Goal: Task Accomplishment & Management: Manage account settings

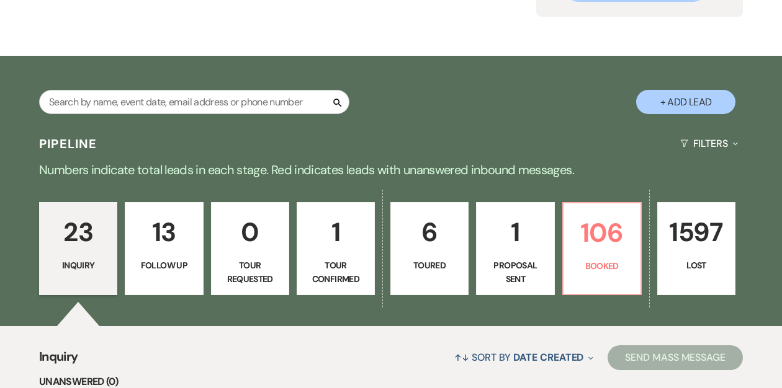
scroll to position [158, 0]
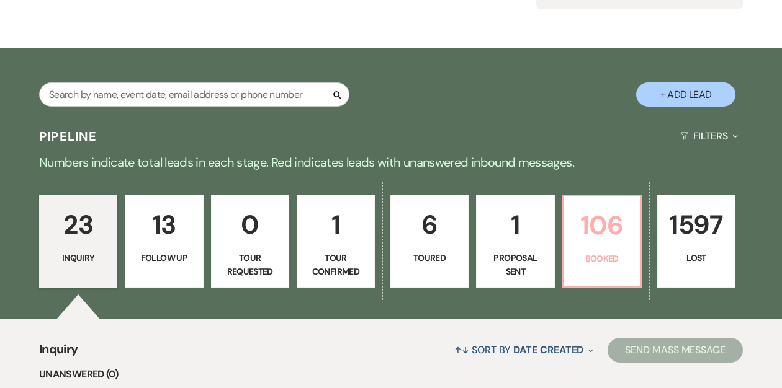
click at [573, 229] on p "106" at bounding box center [602, 226] width 62 height 42
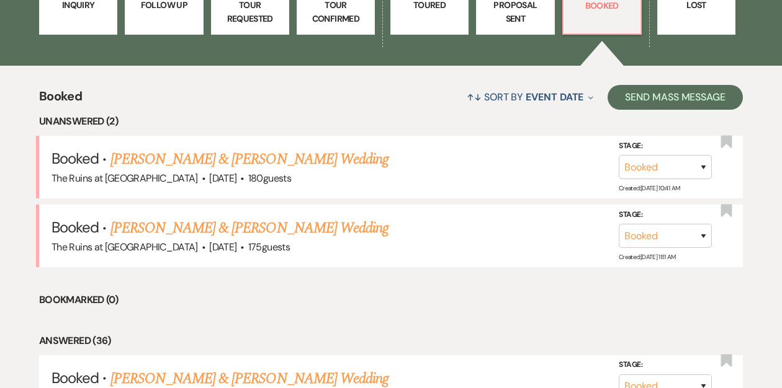
scroll to position [413, 0]
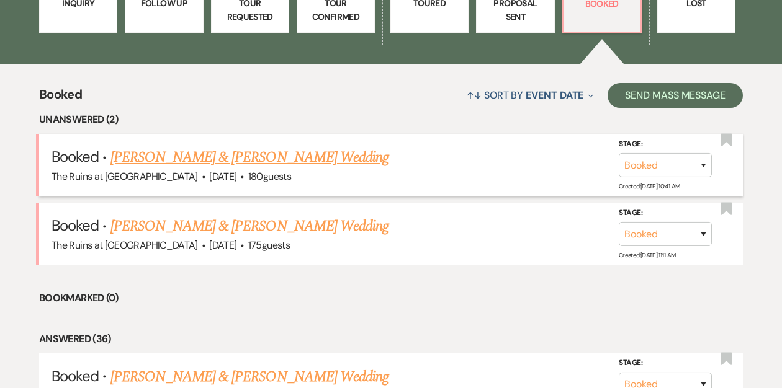
click at [252, 157] on link "[PERSON_NAME] & [PERSON_NAME] Wedding" at bounding box center [249, 157] width 278 height 22
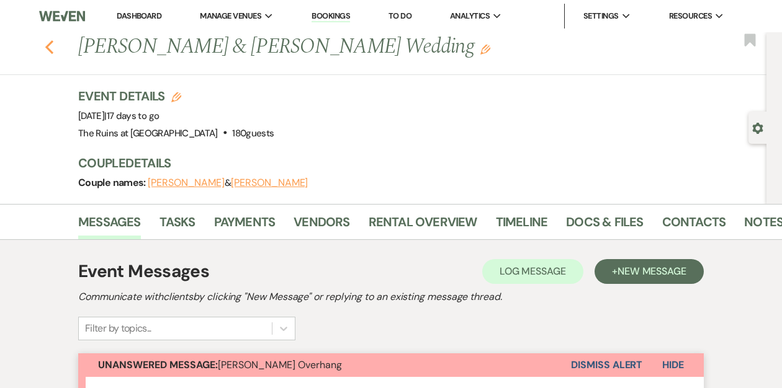
click at [47, 47] on use "button" at bounding box center [49, 47] width 8 height 14
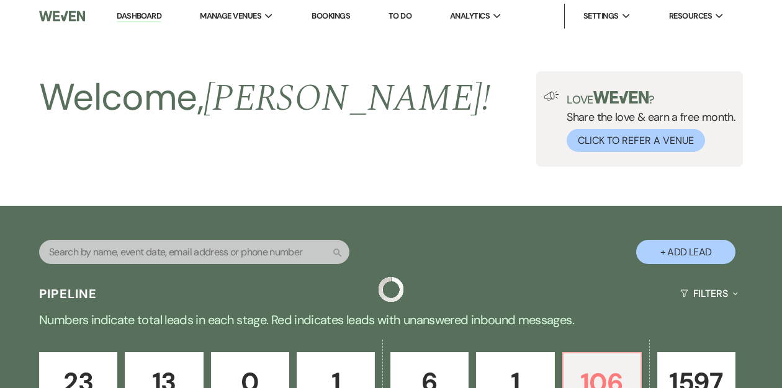
scroll to position [413, 0]
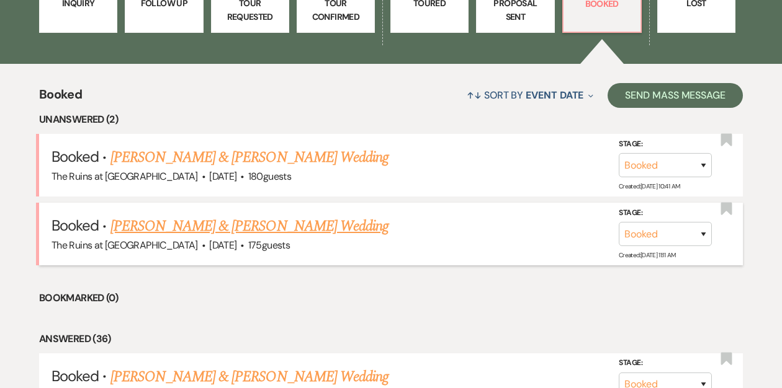
click at [200, 225] on link "[PERSON_NAME] & [PERSON_NAME] Wedding" at bounding box center [249, 226] width 278 height 22
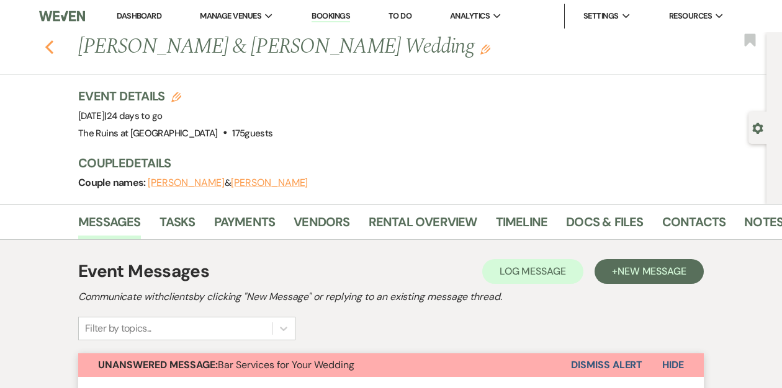
click at [48, 48] on use "button" at bounding box center [49, 47] width 8 height 14
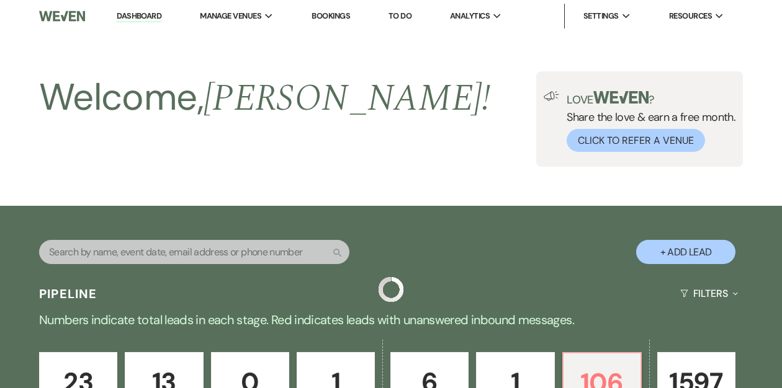
scroll to position [413, 0]
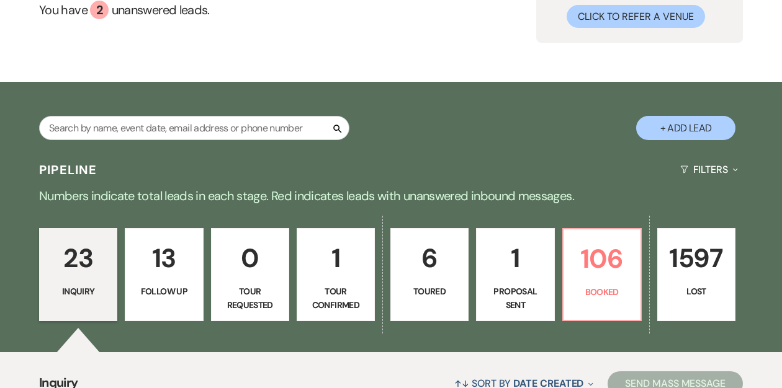
scroll to position [145, 0]
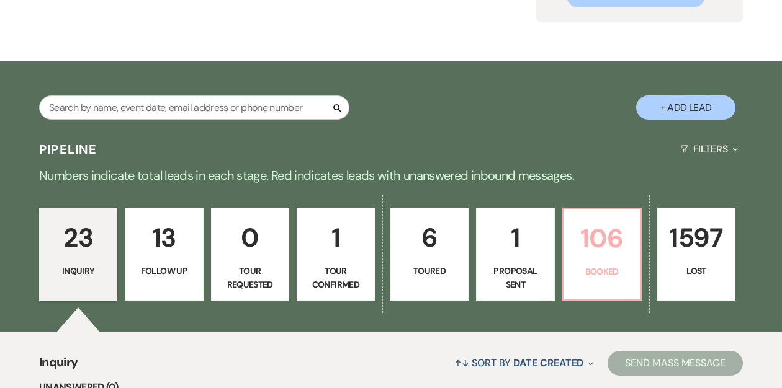
click at [594, 269] on p "Booked" at bounding box center [602, 272] width 62 height 14
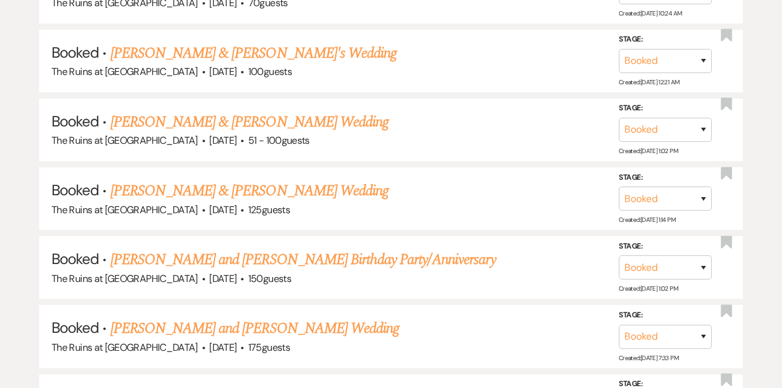
scroll to position [6225, 0]
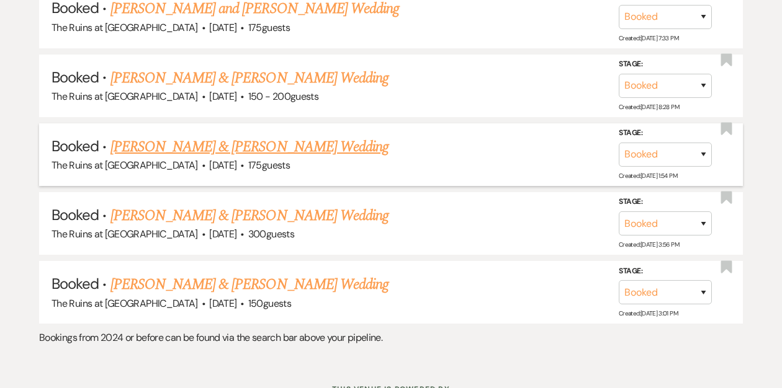
click at [230, 136] on link "[PERSON_NAME] & [PERSON_NAME] Wedding" at bounding box center [249, 147] width 278 height 22
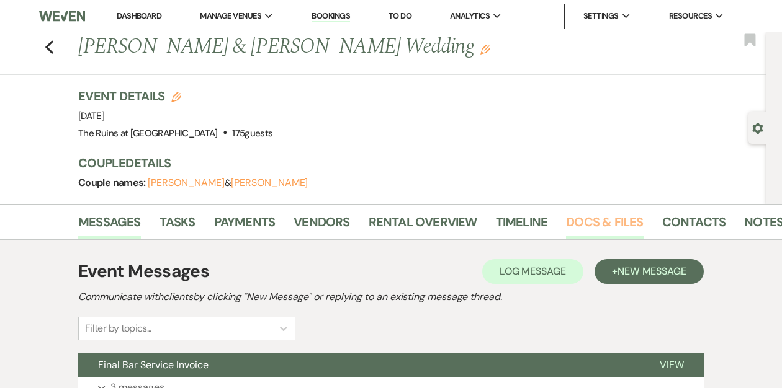
click at [570, 223] on link "Docs & Files" at bounding box center [604, 225] width 77 height 27
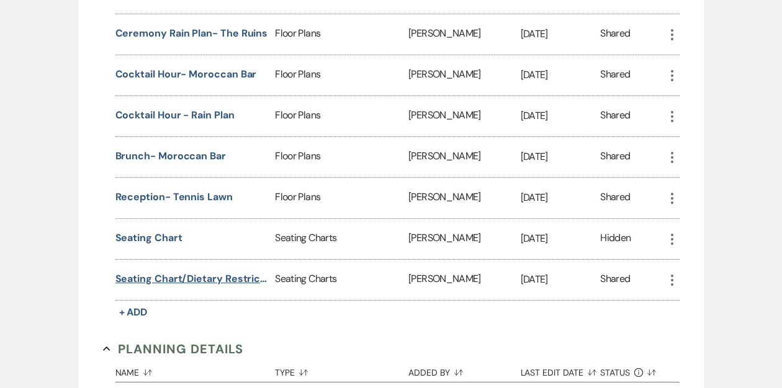
scroll to position [2855, 0]
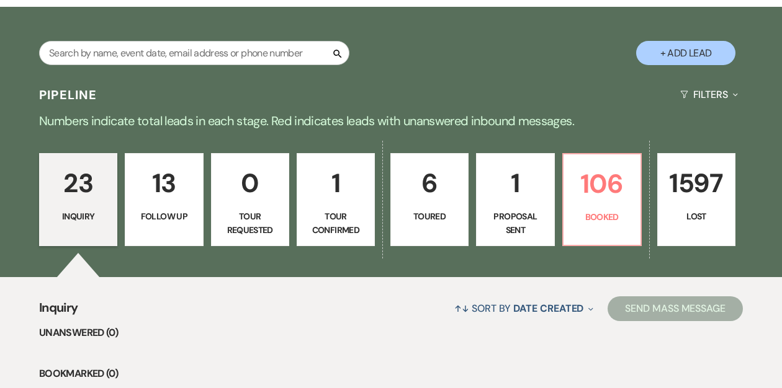
scroll to position [200, 0]
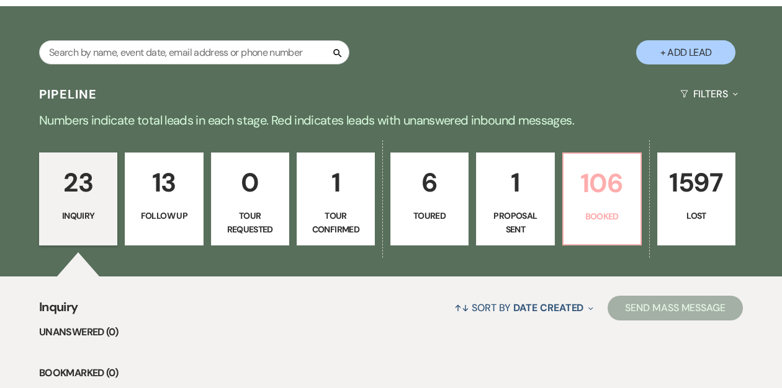
click at [581, 205] on link "106 Booked" at bounding box center [601, 199] width 79 height 93
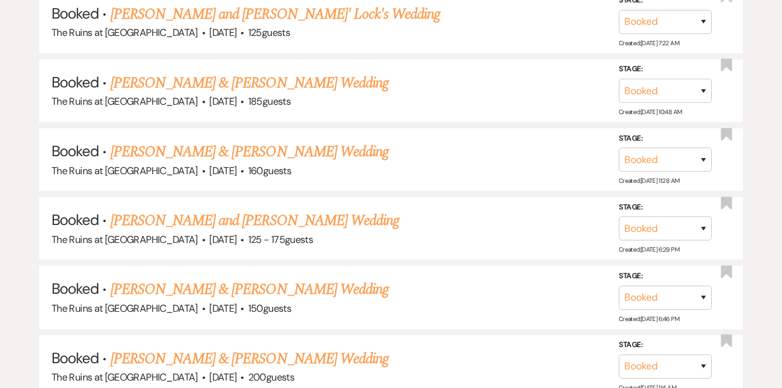
scroll to position [844, 0]
click at [231, 87] on link "[PERSON_NAME] & [PERSON_NAME] Wedding" at bounding box center [249, 84] width 278 height 22
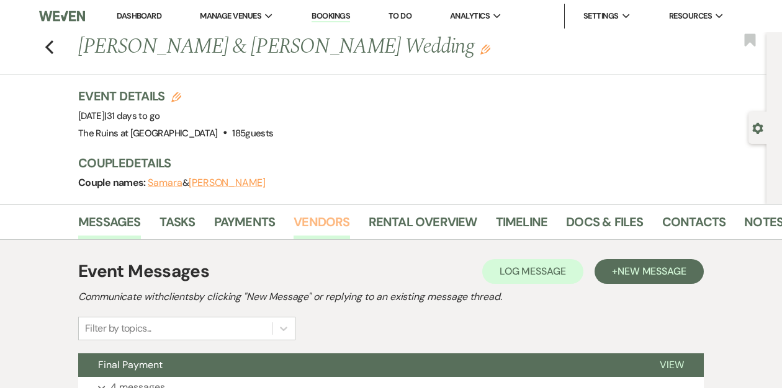
click at [327, 217] on link "Vendors" at bounding box center [321, 225] width 56 height 27
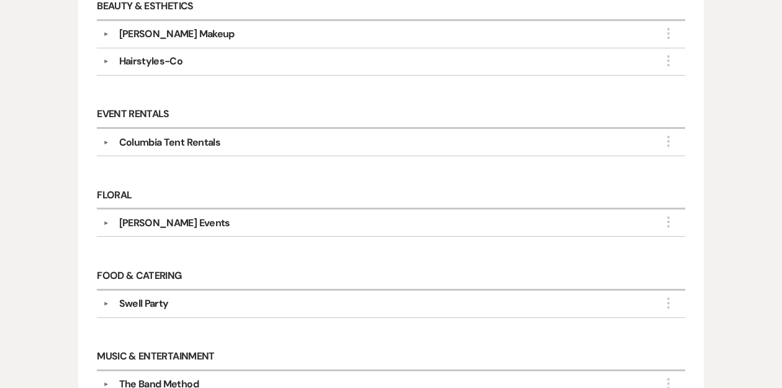
scroll to position [419, 0]
click at [103, 220] on button "▼" at bounding box center [106, 223] width 15 height 6
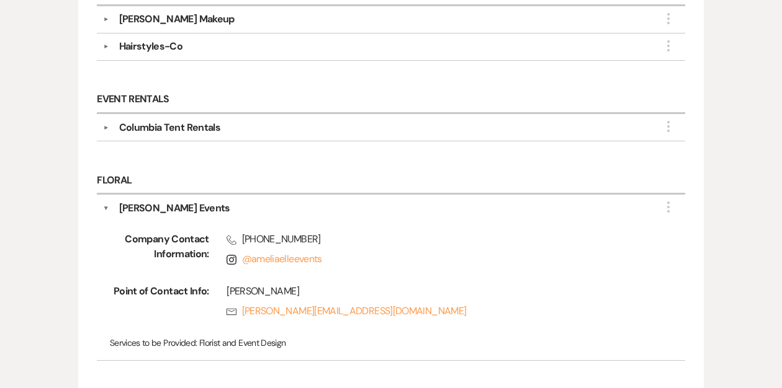
scroll to position [440, 0]
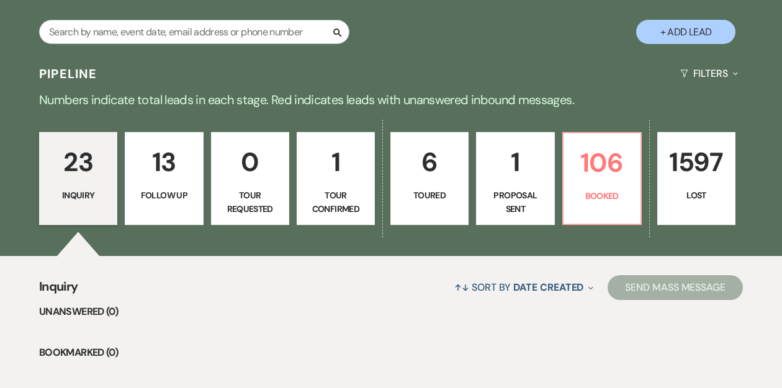
scroll to position [228, 0]
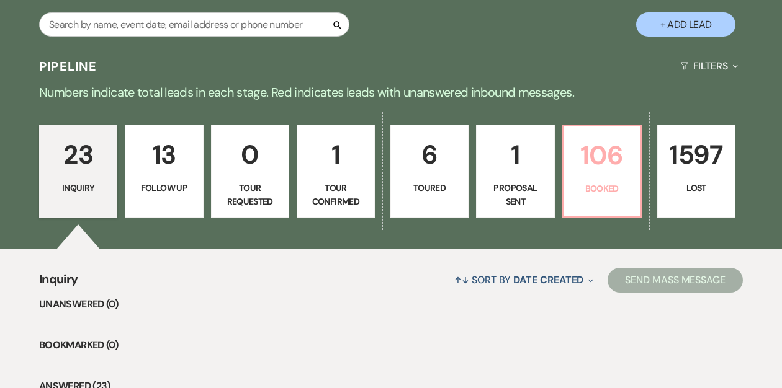
click at [588, 185] on p "Booked" at bounding box center [602, 189] width 62 height 14
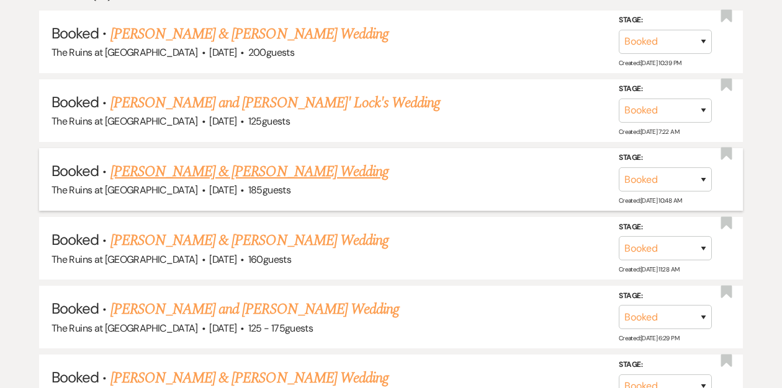
scroll to position [774, 0]
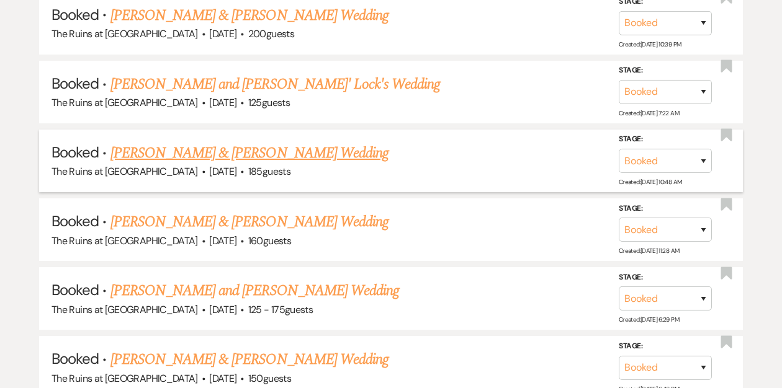
click at [307, 148] on link "[PERSON_NAME] & [PERSON_NAME] Wedding" at bounding box center [249, 153] width 278 height 22
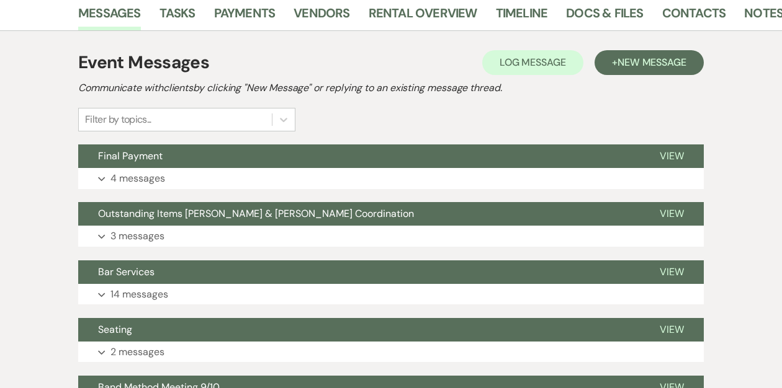
scroll to position [210, 0]
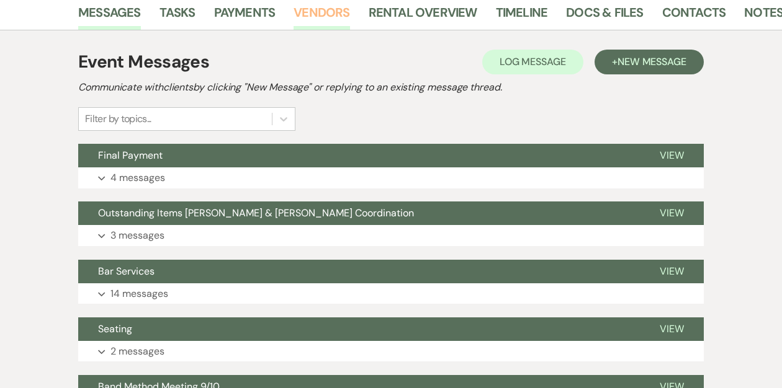
click at [312, 13] on link "Vendors" at bounding box center [321, 15] width 56 height 27
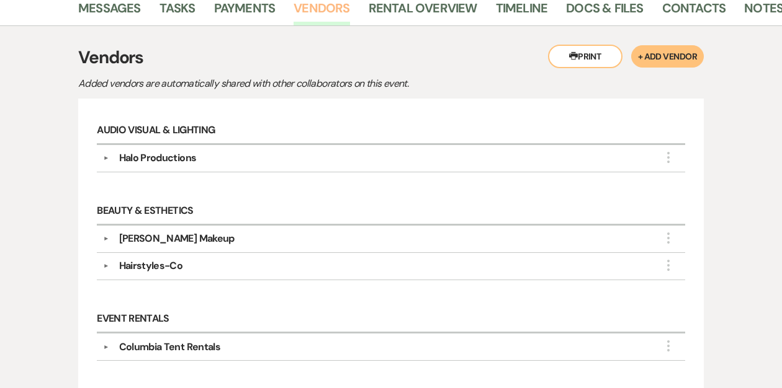
scroll to position [215, 0]
click at [105, 156] on button "▼" at bounding box center [106, 157] width 15 height 6
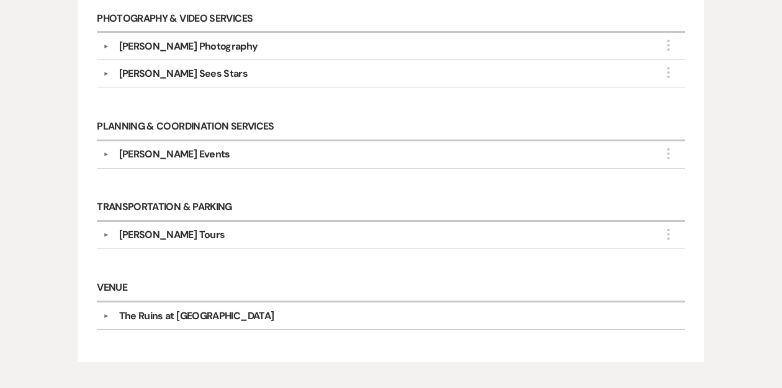
scroll to position [1017, 0]
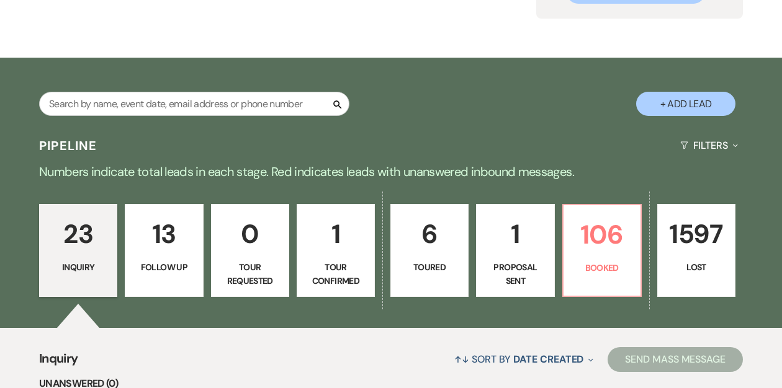
scroll to position [172, 0]
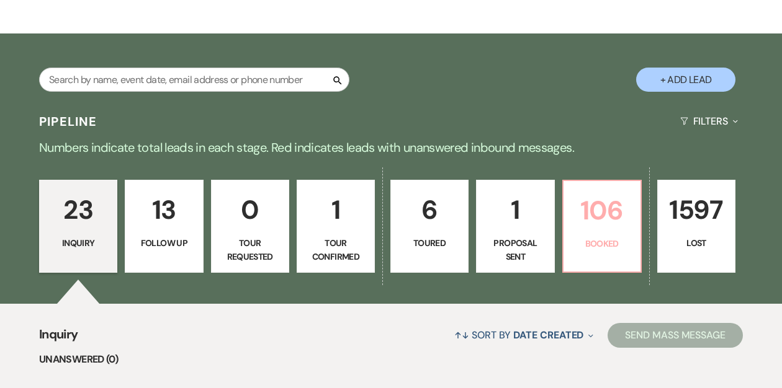
click at [573, 199] on p "106" at bounding box center [602, 211] width 62 height 42
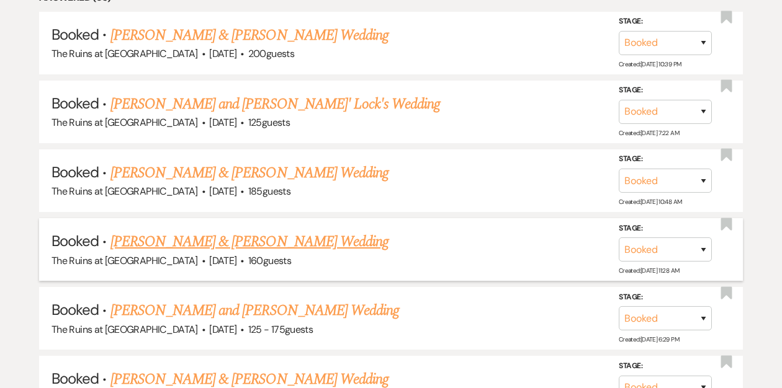
scroll to position [886, 0]
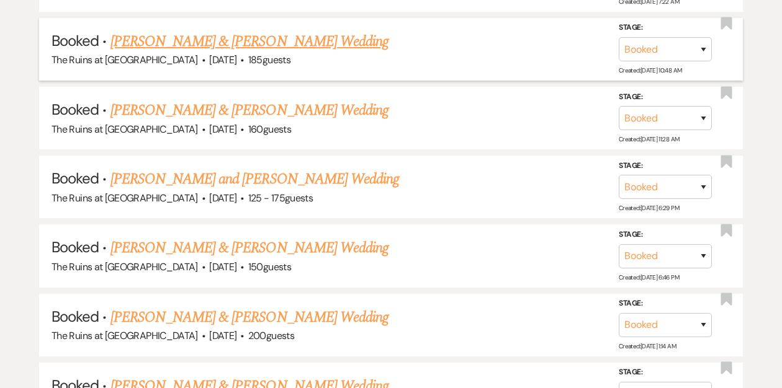
click at [207, 42] on link "[PERSON_NAME] & [PERSON_NAME] Wedding" at bounding box center [249, 41] width 278 height 22
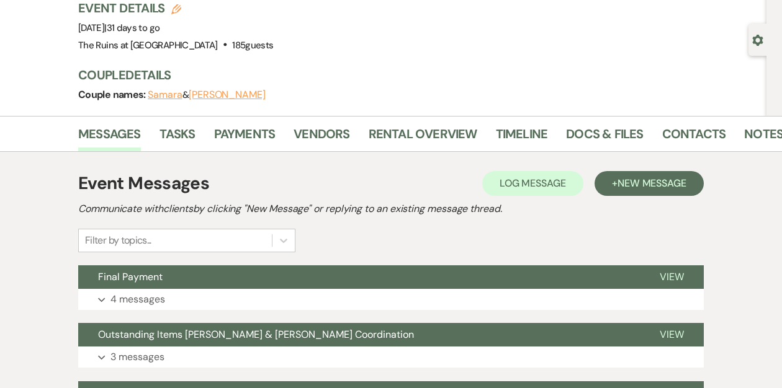
scroll to position [141, 0]
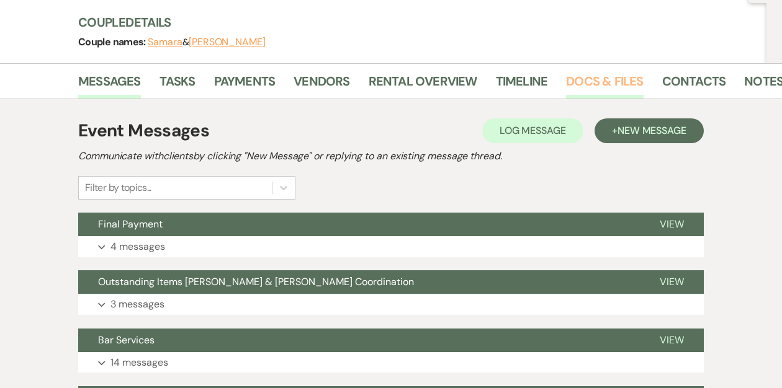
click at [571, 81] on link "Docs & Files" at bounding box center [604, 84] width 77 height 27
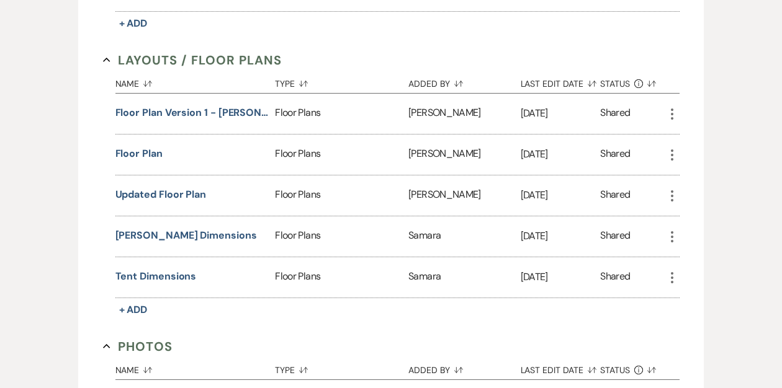
scroll to position [681, 0]
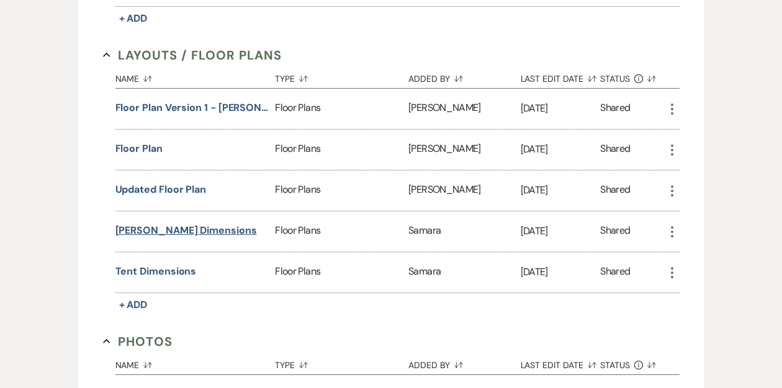
click at [174, 230] on button "Rose Dwelling Dimensions" at bounding box center [185, 230] width 141 height 15
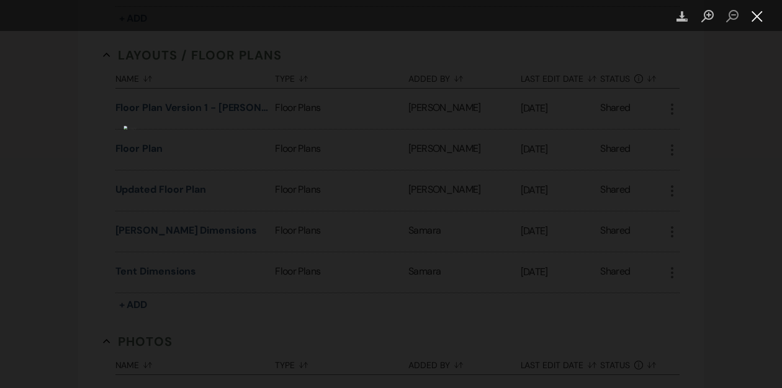
click at [759, 16] on button "Close lightbox" at bounding box center [757, 17] width 25 height 22
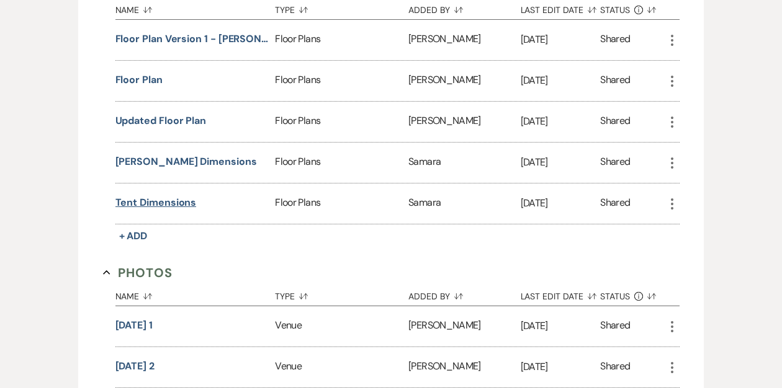
scroll to position [754, 0]
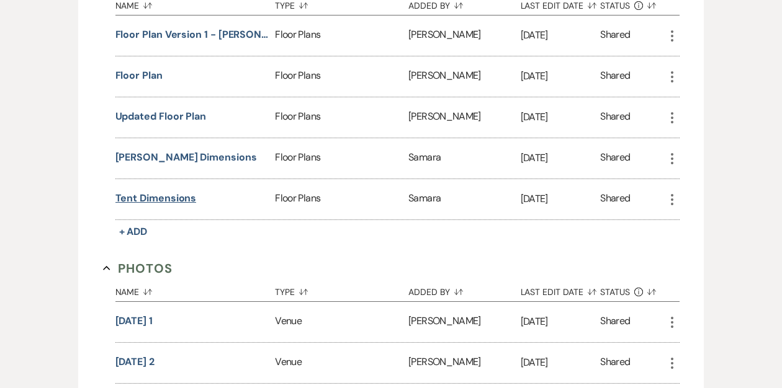
click at [151, 195] on button "Tent Dimensions" at bounding box center [155, 198] width 81 height 15
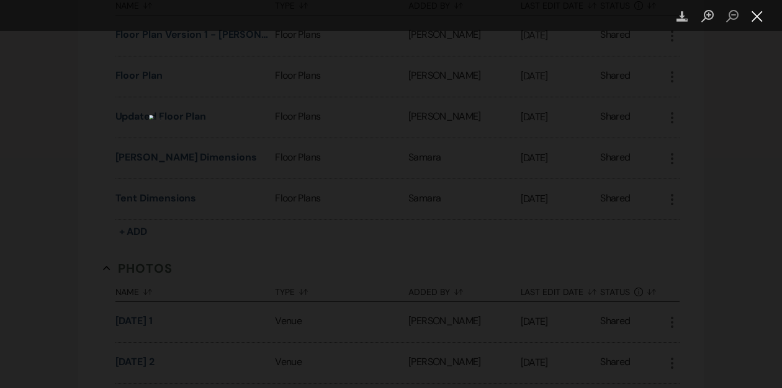
click at [757, 20] on button "Close lightbox" at bounding box center [757, 17] width 25 height 22
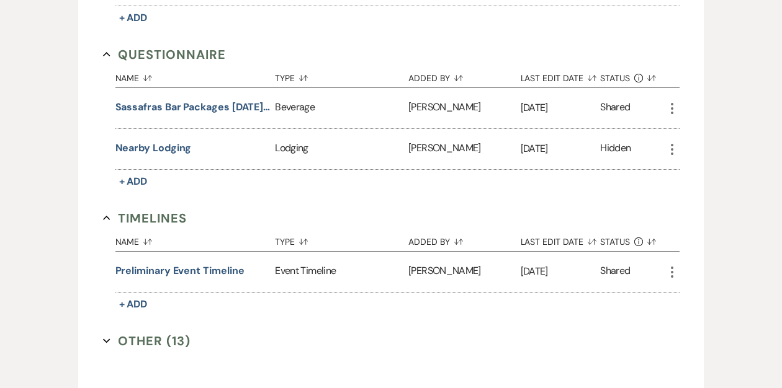
scroll to position [2200, 0]
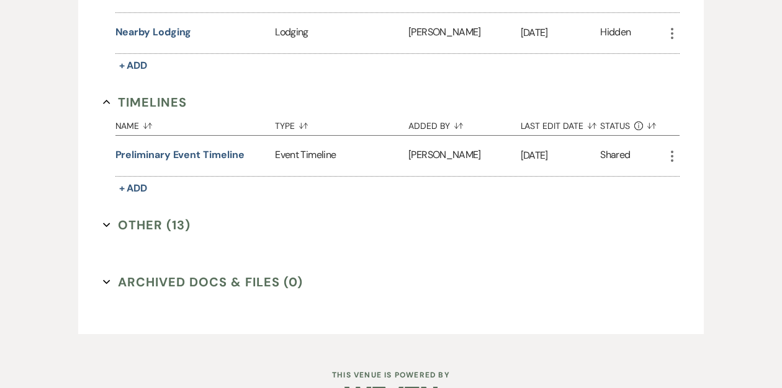
click at [107, 222] on icon "Expand" at bounding box center [106, 225] width 7 height 7
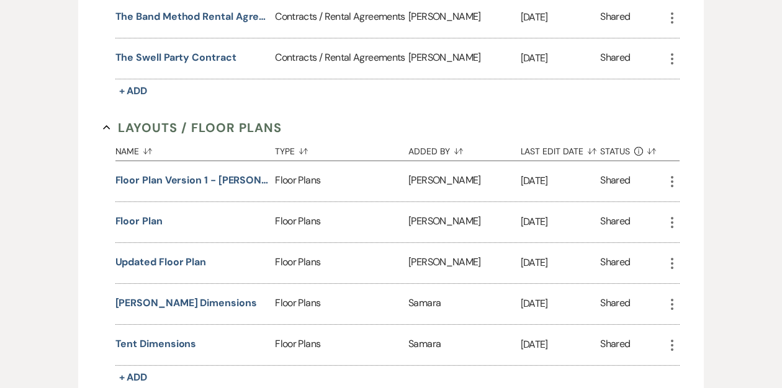
scroll to position [609, 0]
click at [161, 260] on button "Updated Floor Plan" at bounding box center [160, 261] width 91 height 15
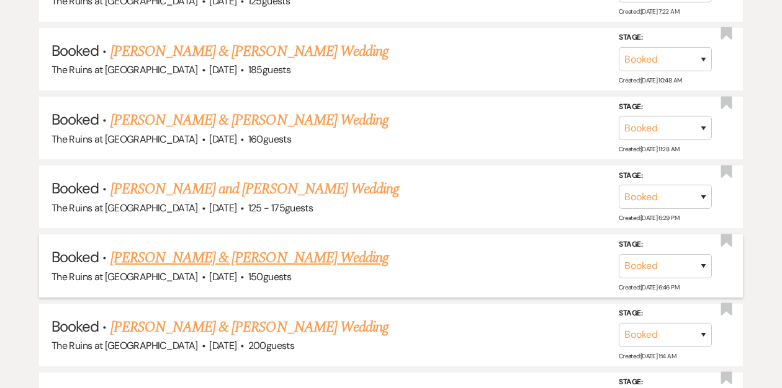
scroll to position [809, 0]
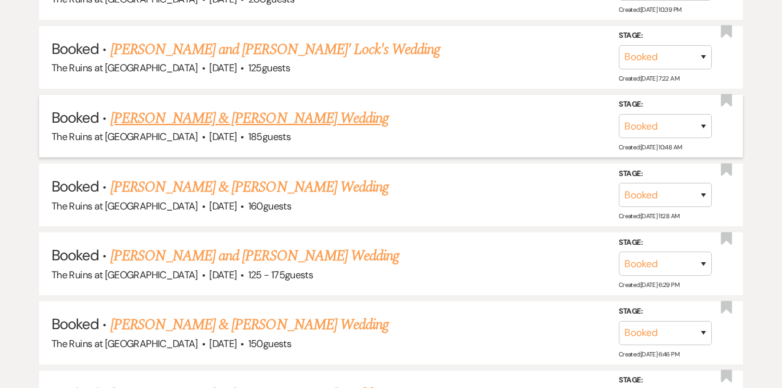
click at [207, 112] on link "[PERSON_NAME] & [PERSON_NAME] Wedding" at bounding box center [249, 118] width 278 height 22
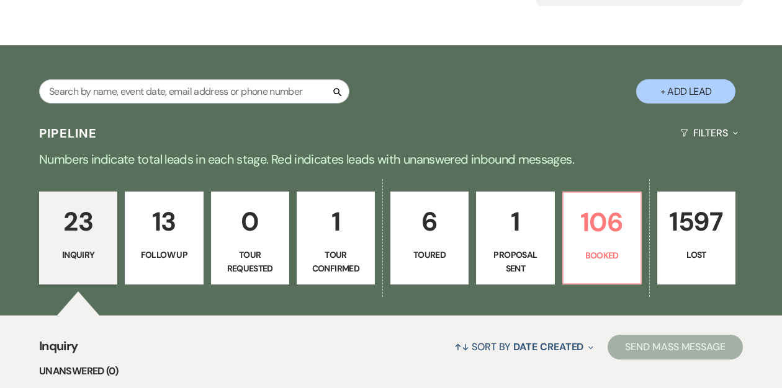
scroll to position [179, 0]
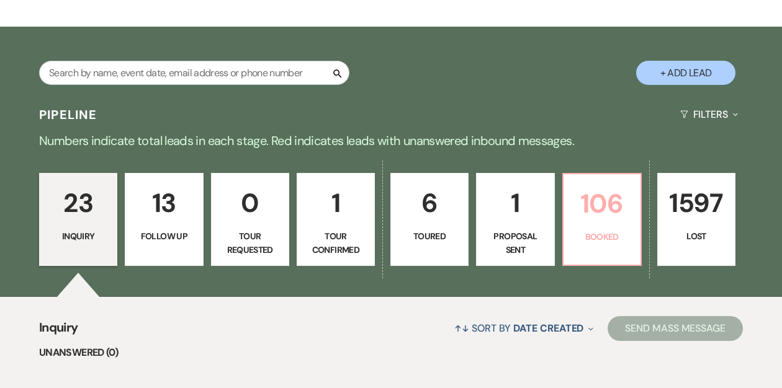
click at [594, 235] on p "Booked" at bounding box center [602, 237] width 62 height 14
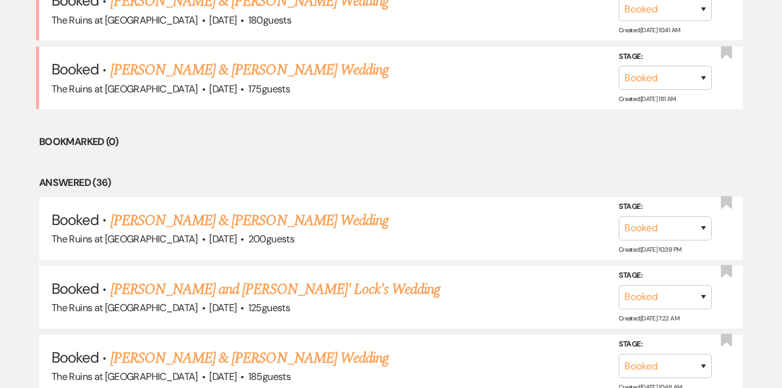
scroll to position [571, 0]
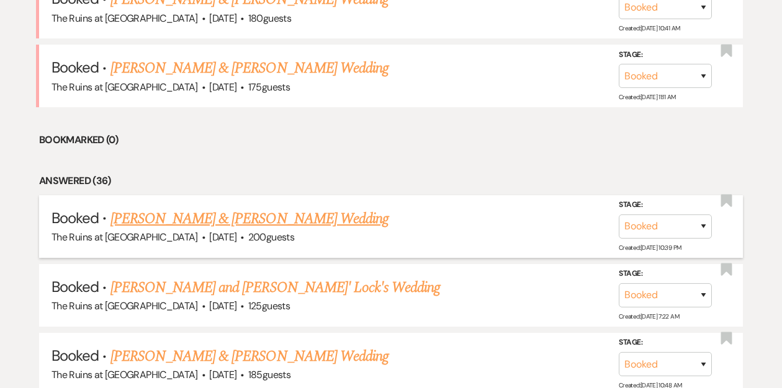
click at [258, 217] on link "[PERSON_NAME] & [PERSON_NAME] Wedding" at bounding box center [249, 219] width 278 height 22
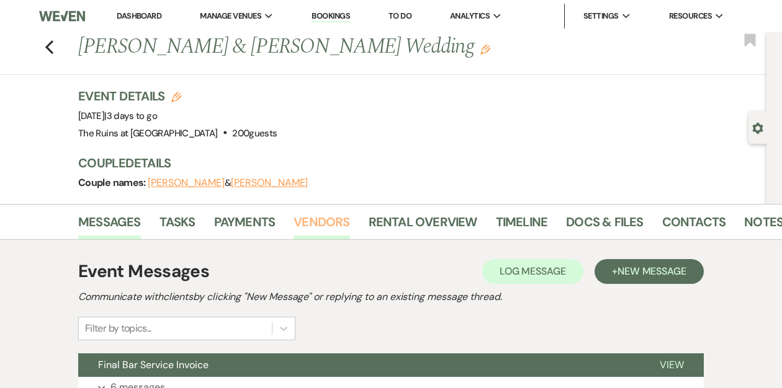
click at [310, 221] on link "Vendors" at bounding box center [321, 225] width 56 height 27
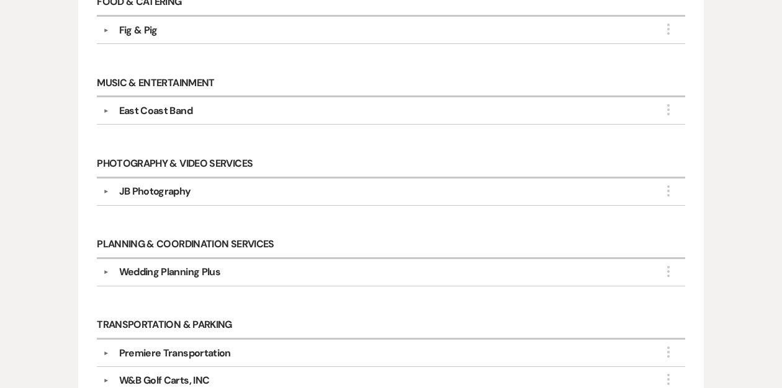
scroll to position [546, 0]
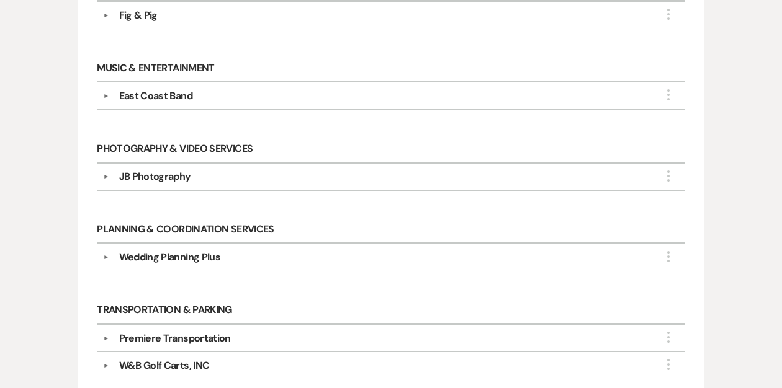
click at [107, 254] on button "▼" at bounding box center [106, 257] width 15 height 6
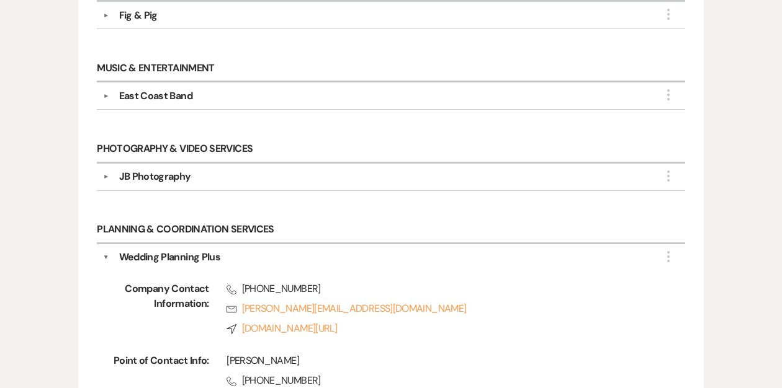
scroll to position [0, 0]
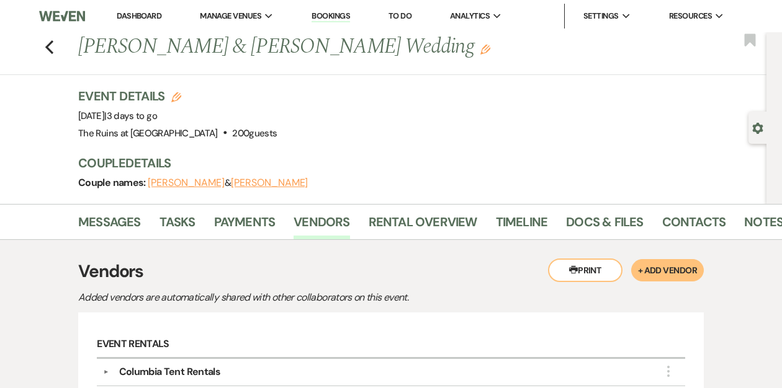
click at [132, 17] on link "Dashboard" at bounding box center [139, 16] width 45 height 11
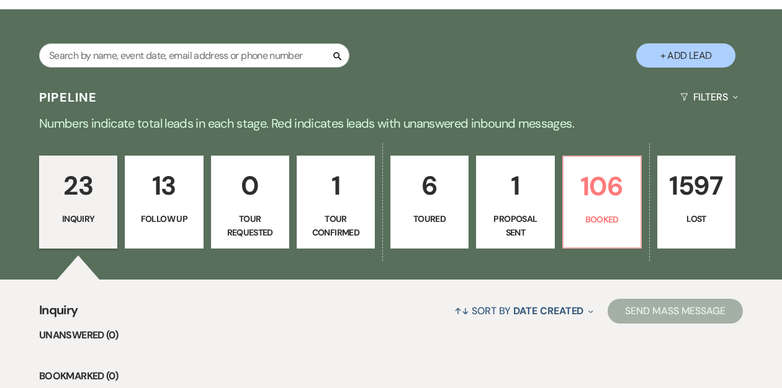
scroll to position [202, 0]
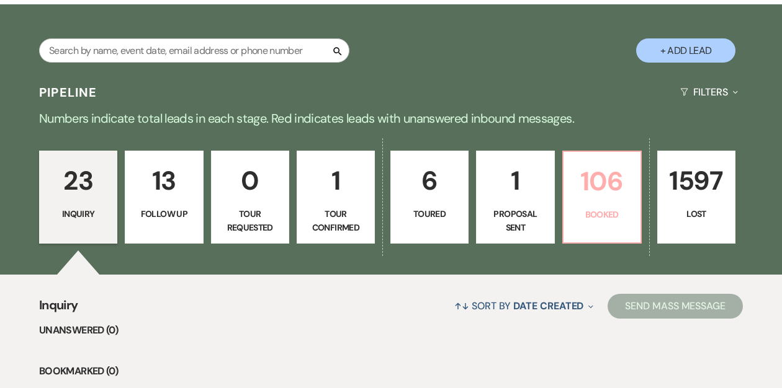
click at [586, 197] on p "106" at bounding box center [602, 182] width 62 height 42
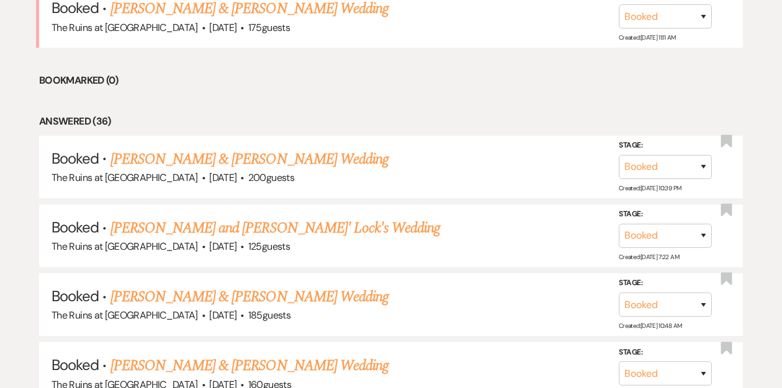
scroll to position [780, 0]
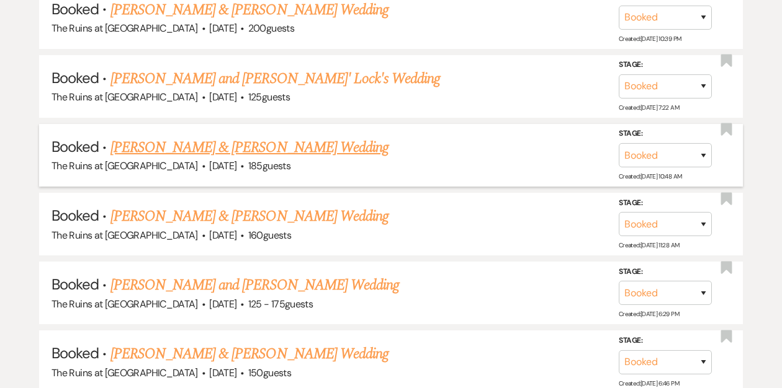
click at [189, 146] on link "[PERSON_NAME] & [PERSON_NAME] Wedding" at bounding box center [249, 148] width 278 height 22
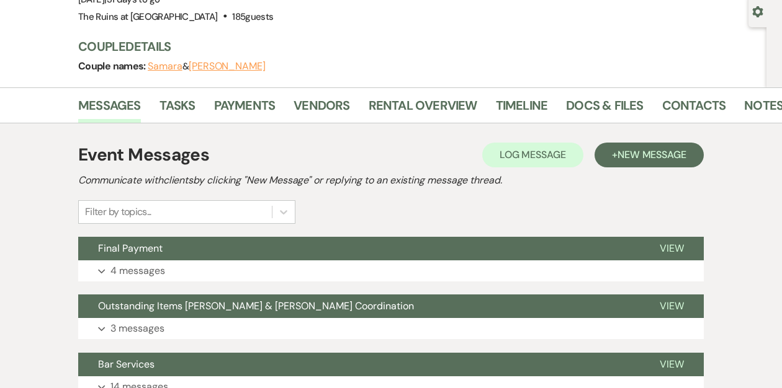
scroll to position [140, 0]
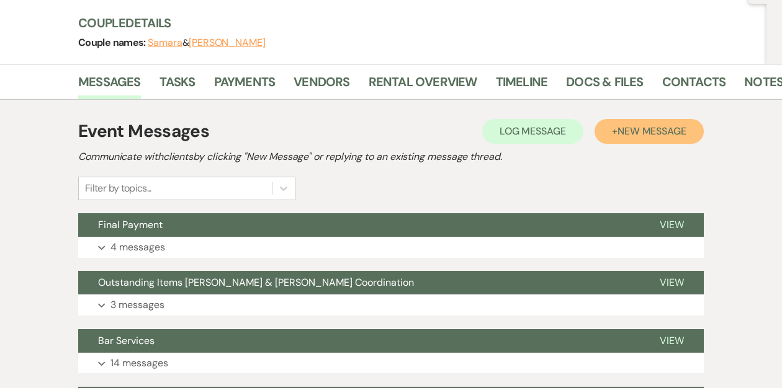
click at [612, 128] on button "+ New Message" at bounding box center [648, 131] width 109 height 25
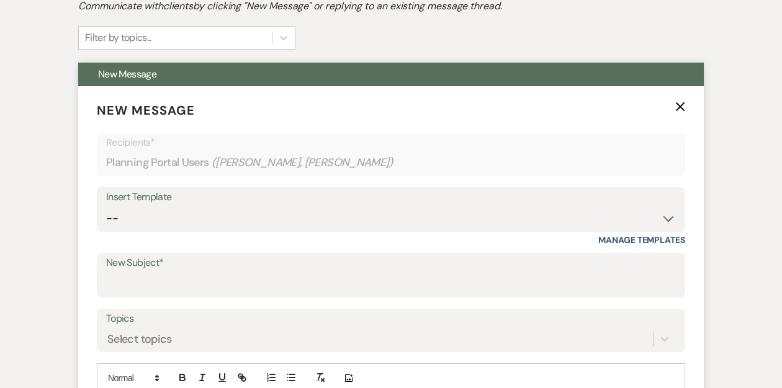
scroll to position [319, 0]
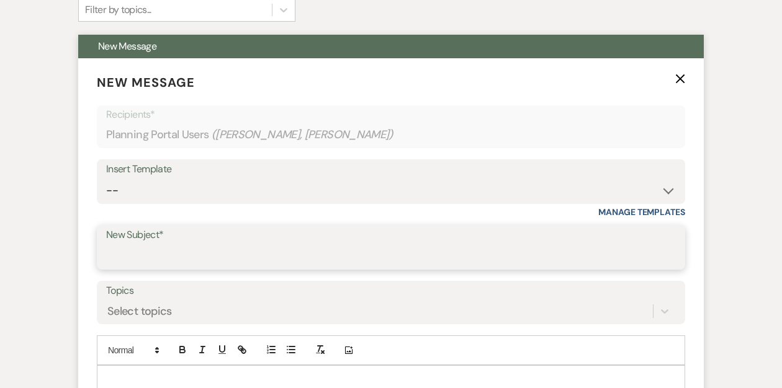
click at [168, 250] on input "New Subject*" at bounding box center [391, 256] width 570 height 24
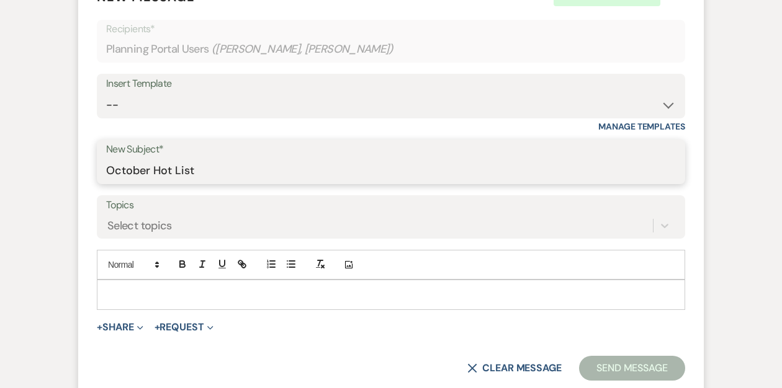
scroll to position [405, 0]
type input "October Hot List"
click at [123, 289] on p at bounding box center [391, 294] width 568 height 14
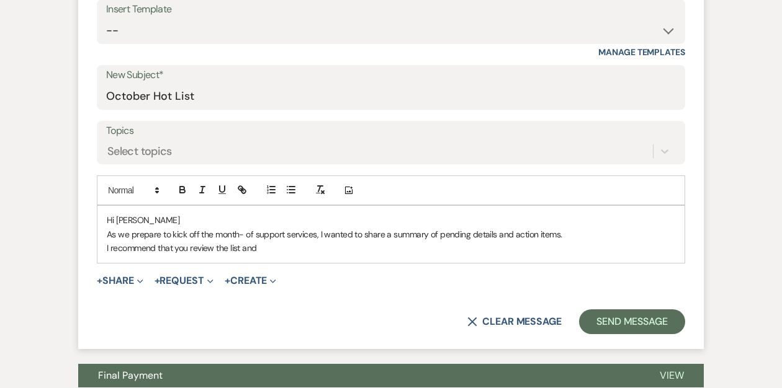
scroll to position [480, 0]
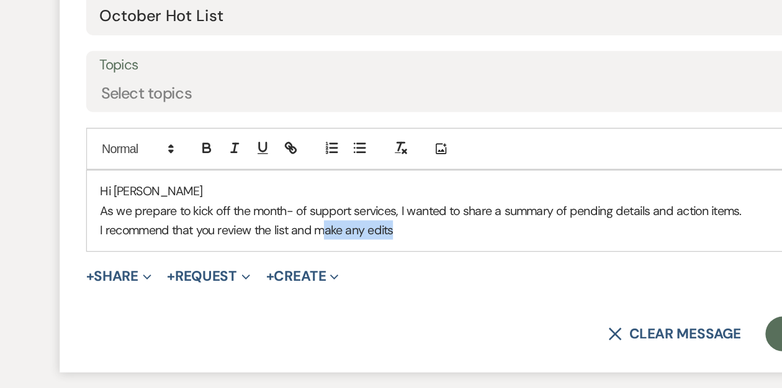
drag, startPoint x: 321, startPoint y: 246, endPoint x: 264, endPoint y: 246, distance: 57.1
click at [264, 246] on p "I recommend that you review the list and make any edits" at bounding box center [391, 248] width 568 height 14
drag, startPoint x: 158, startPoint y: 247, endPoint x: 125, endPoint y: 246, distance: 32.3
click at [125, 246] on p "I recommend that you review the list an" at bounding box center [391, 248] width 568 height 14
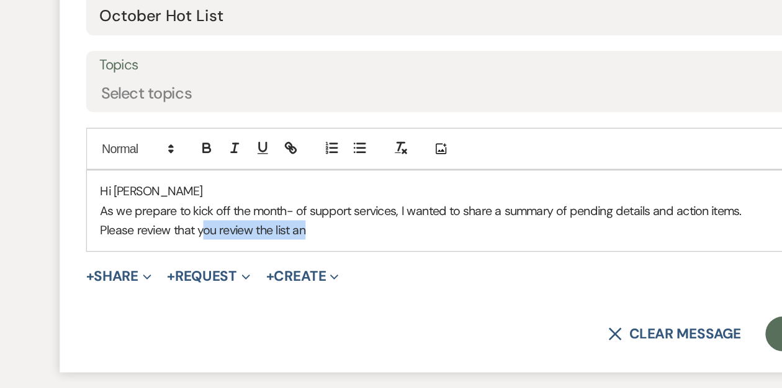
drag, startPoint x: 251, startPoint y: 249, endPoint x: 177, endPoint y: 244, distance: 74.0
click at [177, 246] on p "Please review that you review the list an" at bounding box center [391, 248] width 568 height 14
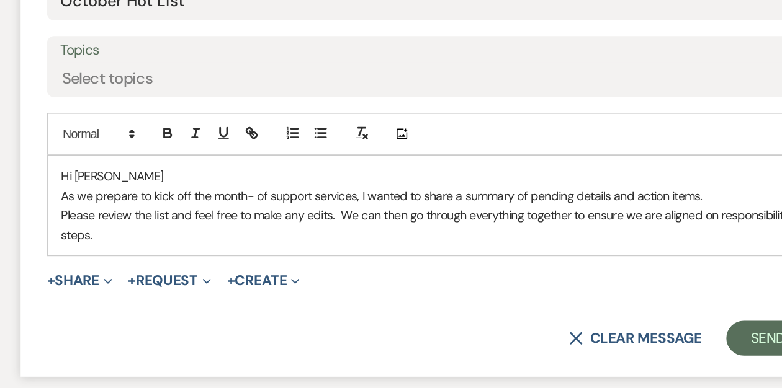
click at [468, 248] on p "Please review the list and feel free to make any edits. We can then go through …" at bounding box center [391, 255] width 568 height 28
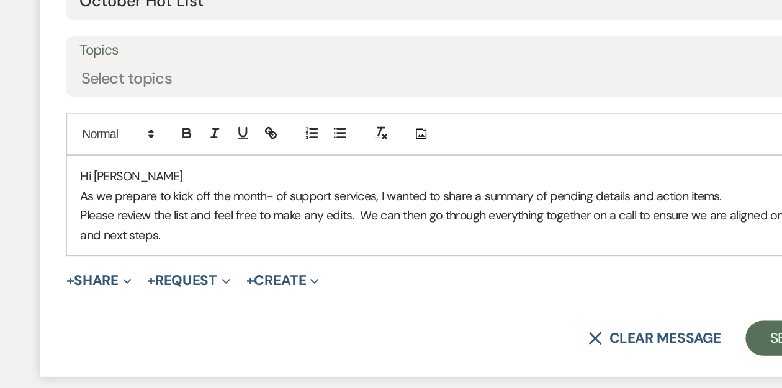
click at [189, 259] on p "Please review the list and feel free to make any edits. We can then go through …" at bounding box center [391, 255] width 568 height 28
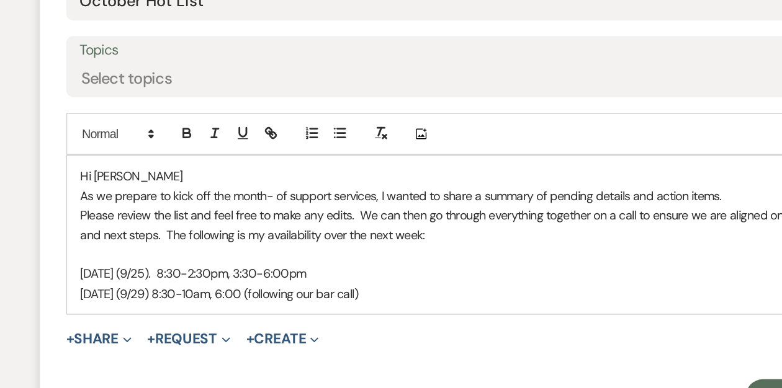
click at [112, 279] on p at bounding box center [391, 276] width 568 height 14
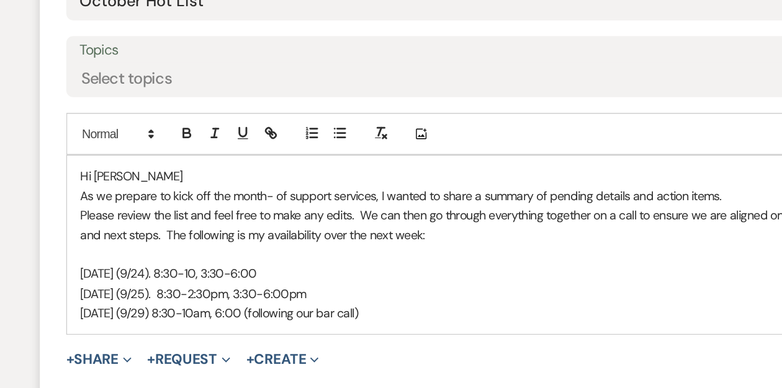
click at [316, 316] on p "Monday (9/29) 8:30-10am, 6:00 (following our bar call)" at bounding box center [391, 317] width 568 height 14
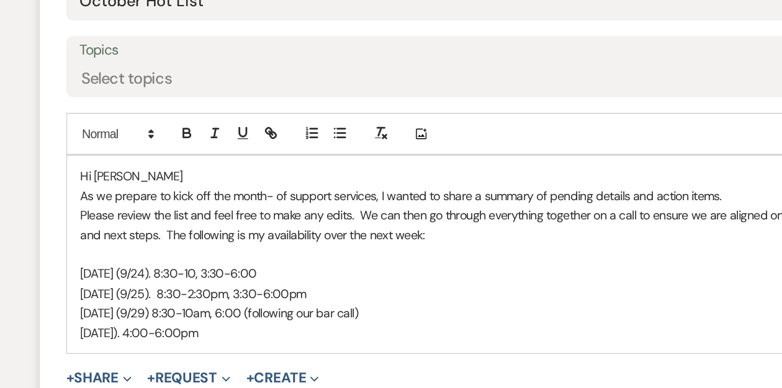
click at [168, 331] on p "Tuesday 9/30). 4:00-6:00pm" at bounding box center [391, 332] width 568 height 14
click at [191, 331] on p "Tuesday 9/30). 3:30:00-6:00pm" at bounding box center [391, 332] width 568 height 14
click at [223, 332] on p "Tuesday 9/30). 3:30:-6:00pm" at bounding box center [391, 332] width 568 height 14
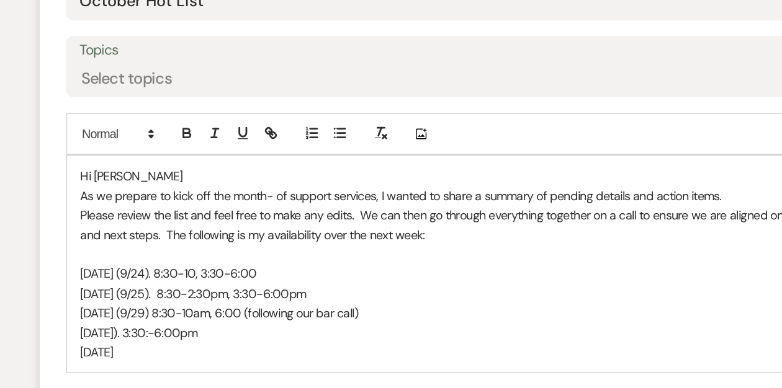
click at [225, 318] on p "Monday (9/29) 8:30-10am, 6:00 (following our bar call)" at bounding box center [391, 317] width 568 height 14
click at [177, 344] on p "Wednesday 10/1" at bounding box center [391, 345] width 568 height 14
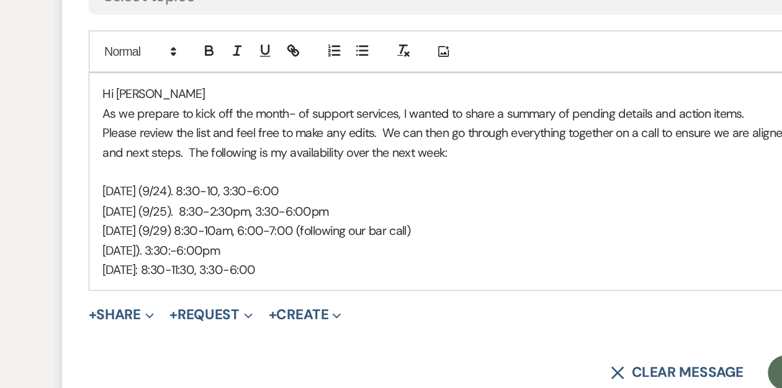
scroll to position [522, 0]
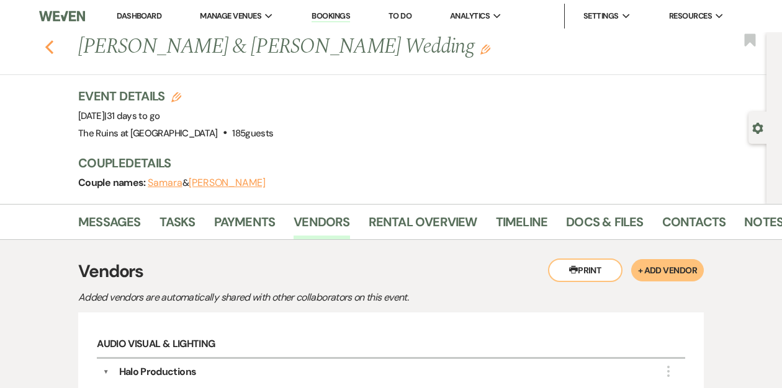
click at [51, 50] on icon "Previous" at bounding box center [49, 47] width 9 height 15
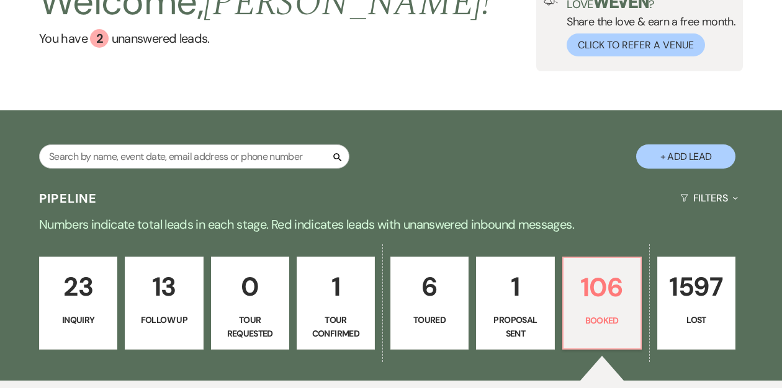
scroll to position [295, 0]
